Goal: Check status: Check status

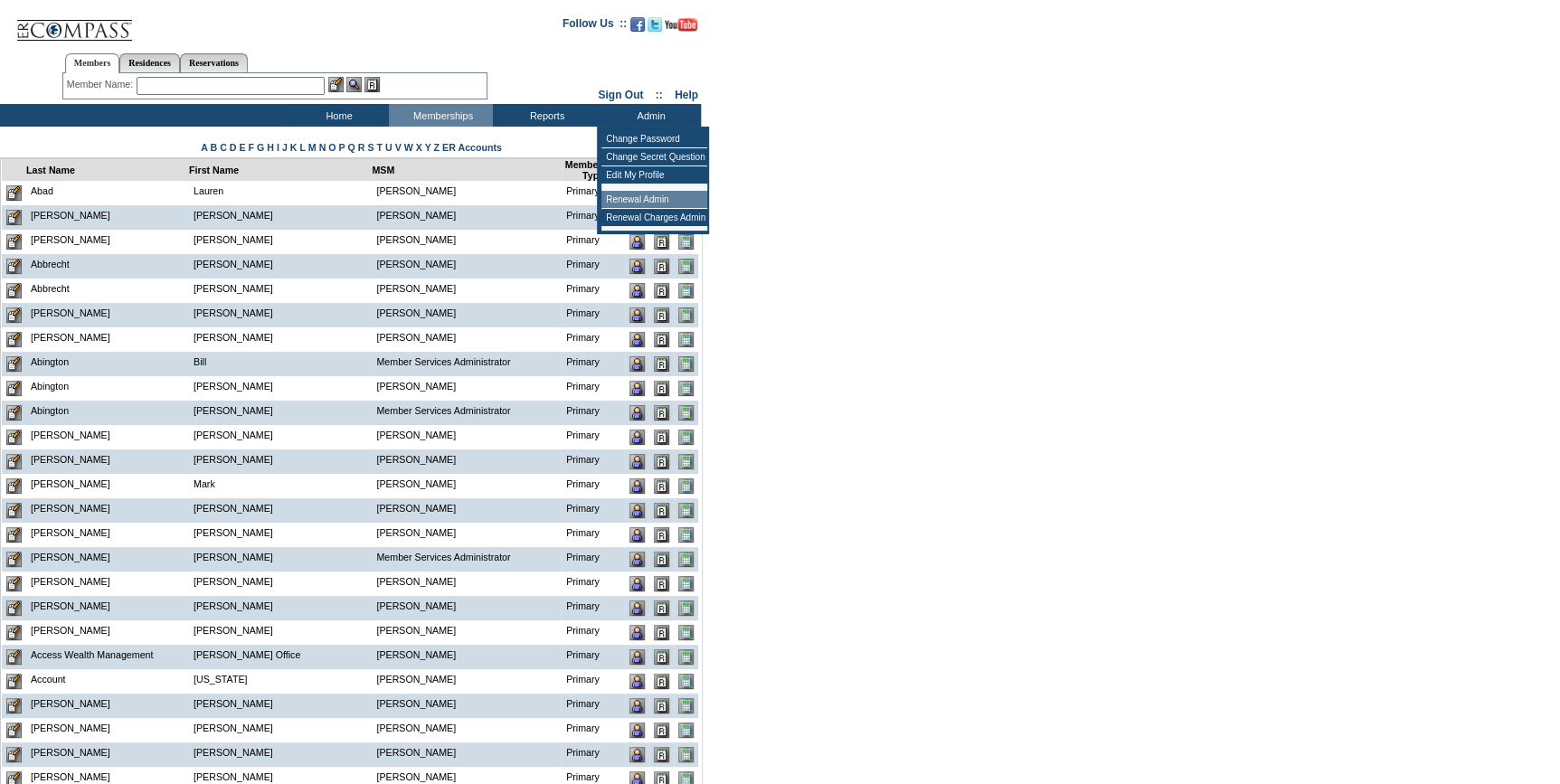
click at [645, 202] on td "Renewal Admin" at bounding box center [653, 200] width 106 height 18
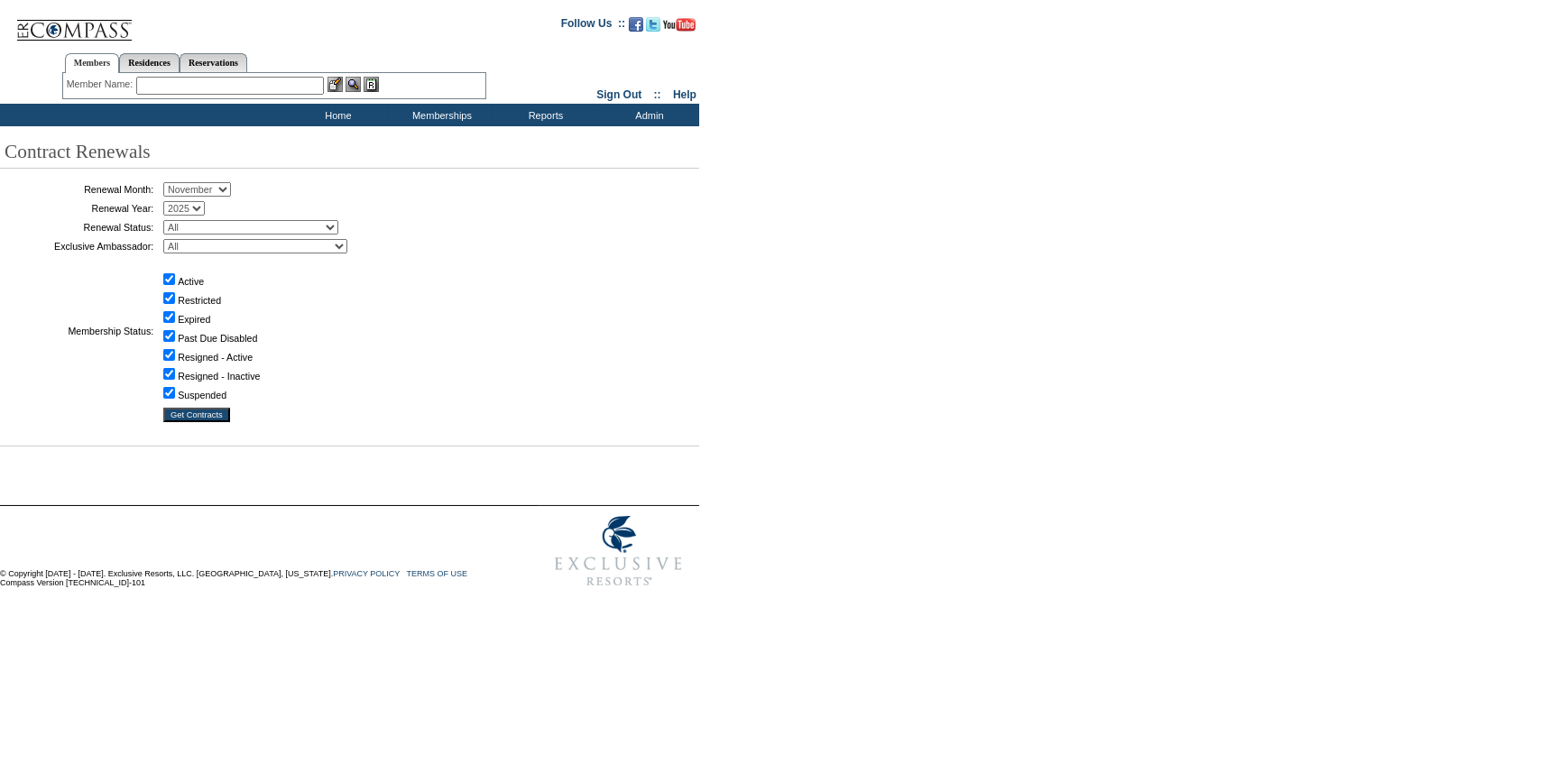
click at [186, 189] on select "January February March April May June July August September October November De…" at bounding box center [197, 189] width 68 height 15
select select "9"
click at [170, 183] on select "January February March April May June July August September October November De…" at bounding box center [197, 189] width 68 height 15
click at [233, 231] on select "All Not Started Pending Approved Election Made Election Changed No Response Man…" at bounding box center [251, 228] width 175 height 15
select select "5"
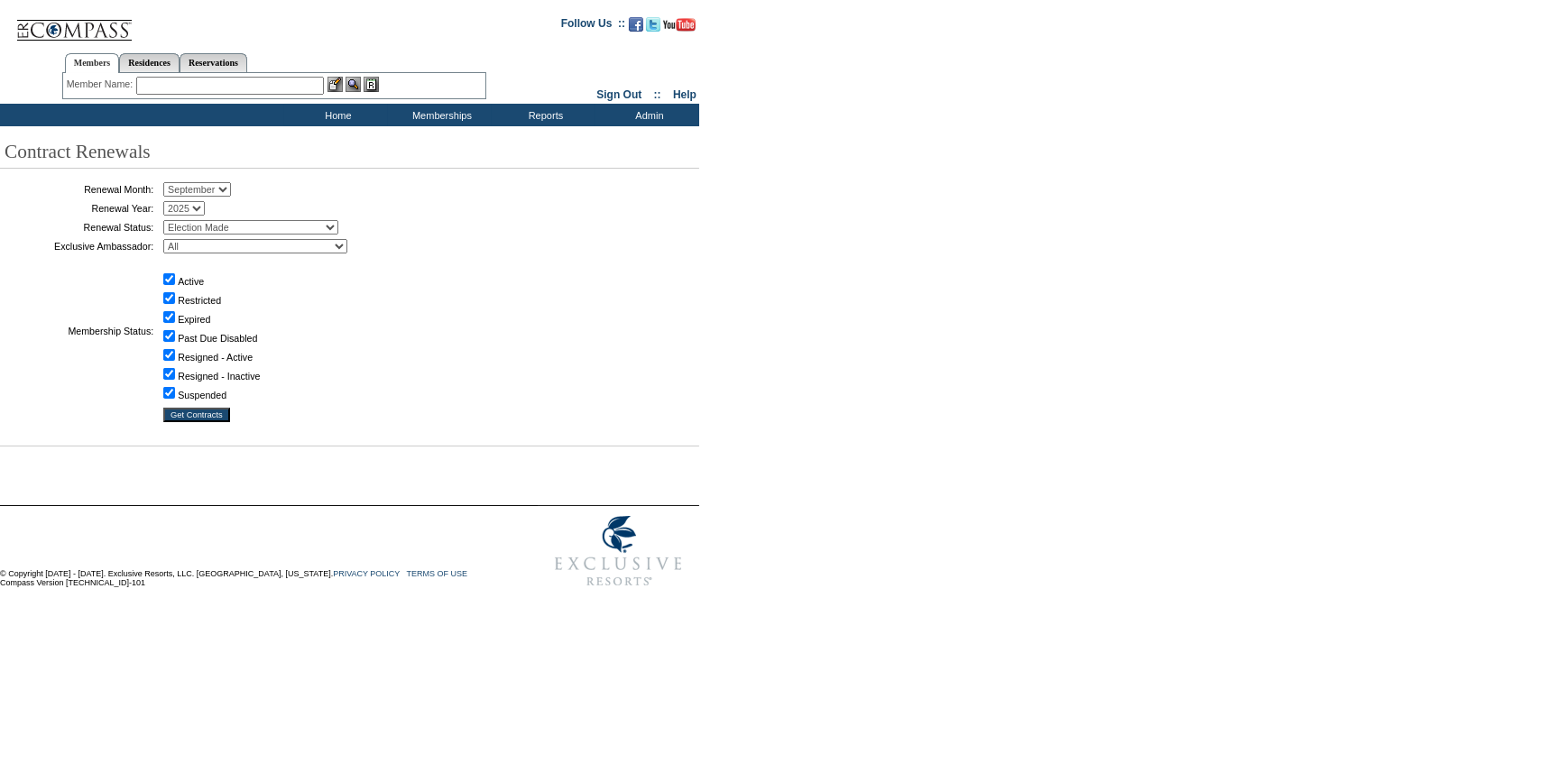
click at [170, 220] on select "All Not Started Pending Approved Election Made Election Changed No Response Man…" at bounding box center [251, 228] width 175 height 15
click at [216, 414] on input "Get Contracts" at bounding box center [196, 415] width 67 height 15
